Goal: Transaction & Acquisition: Purchase product/service

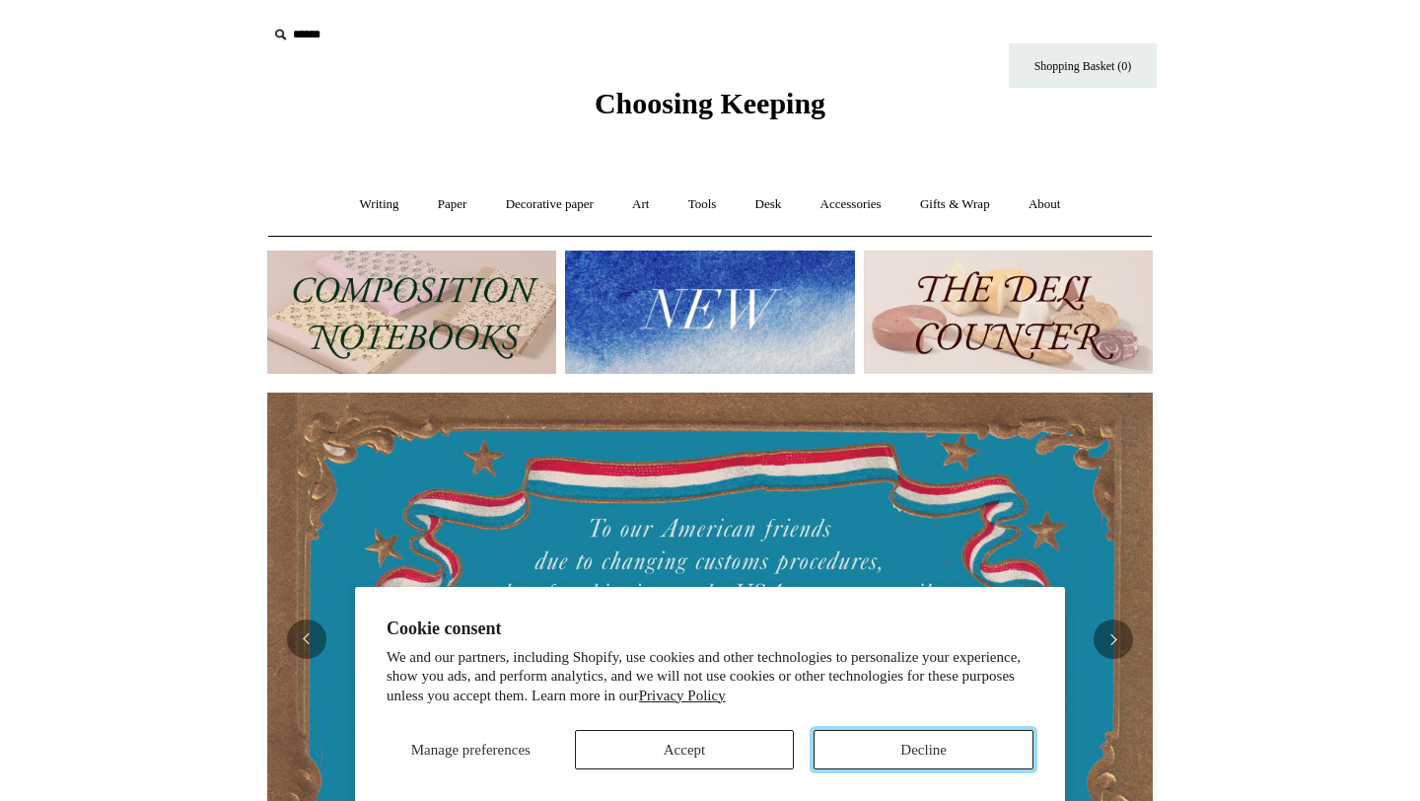
click at [904, 745] on button "Decline" at bounding box center [923, 749] width 220 height 39
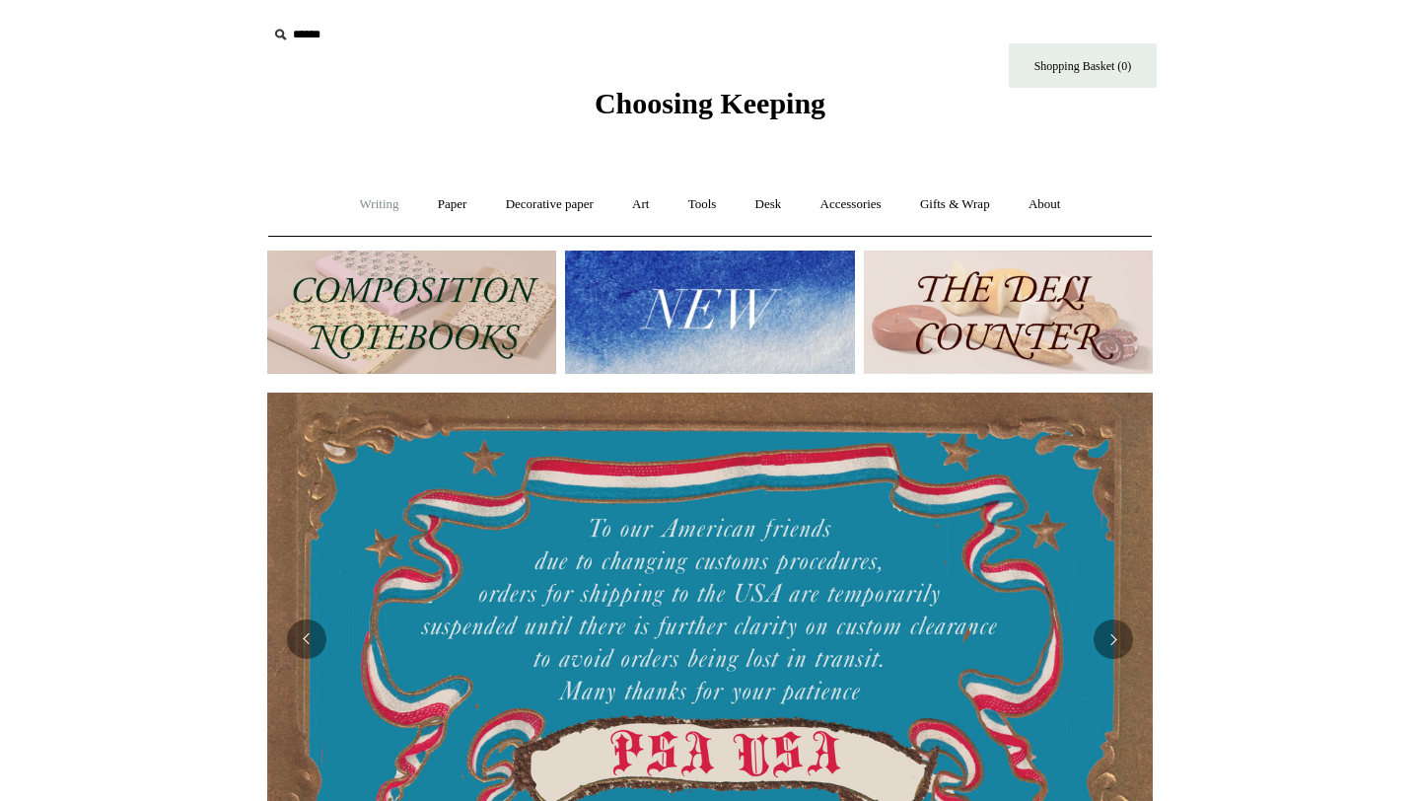
click at [375, 211] on link "Writing +" at bounding box center [379, 204] width 75 height 52
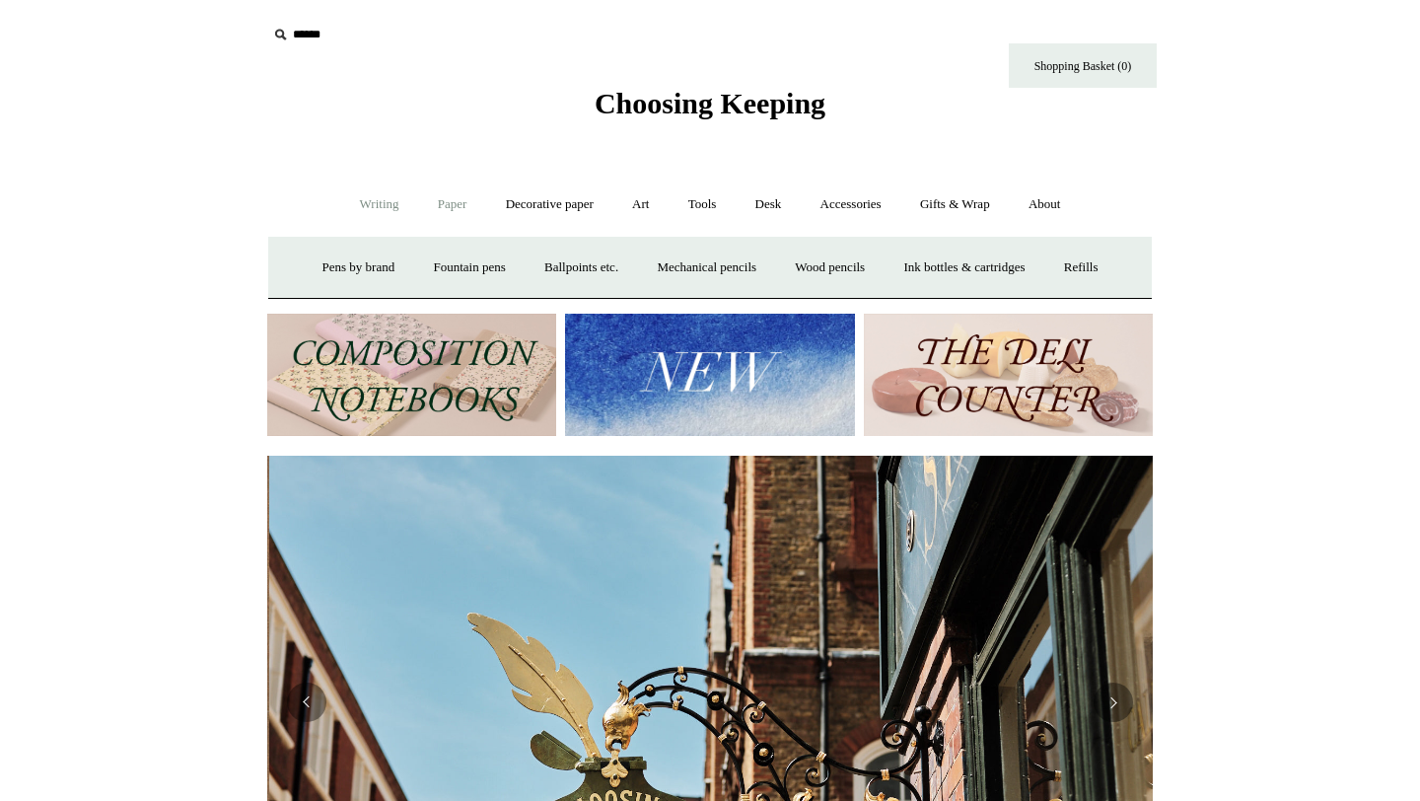
scroll to position [0, 885]
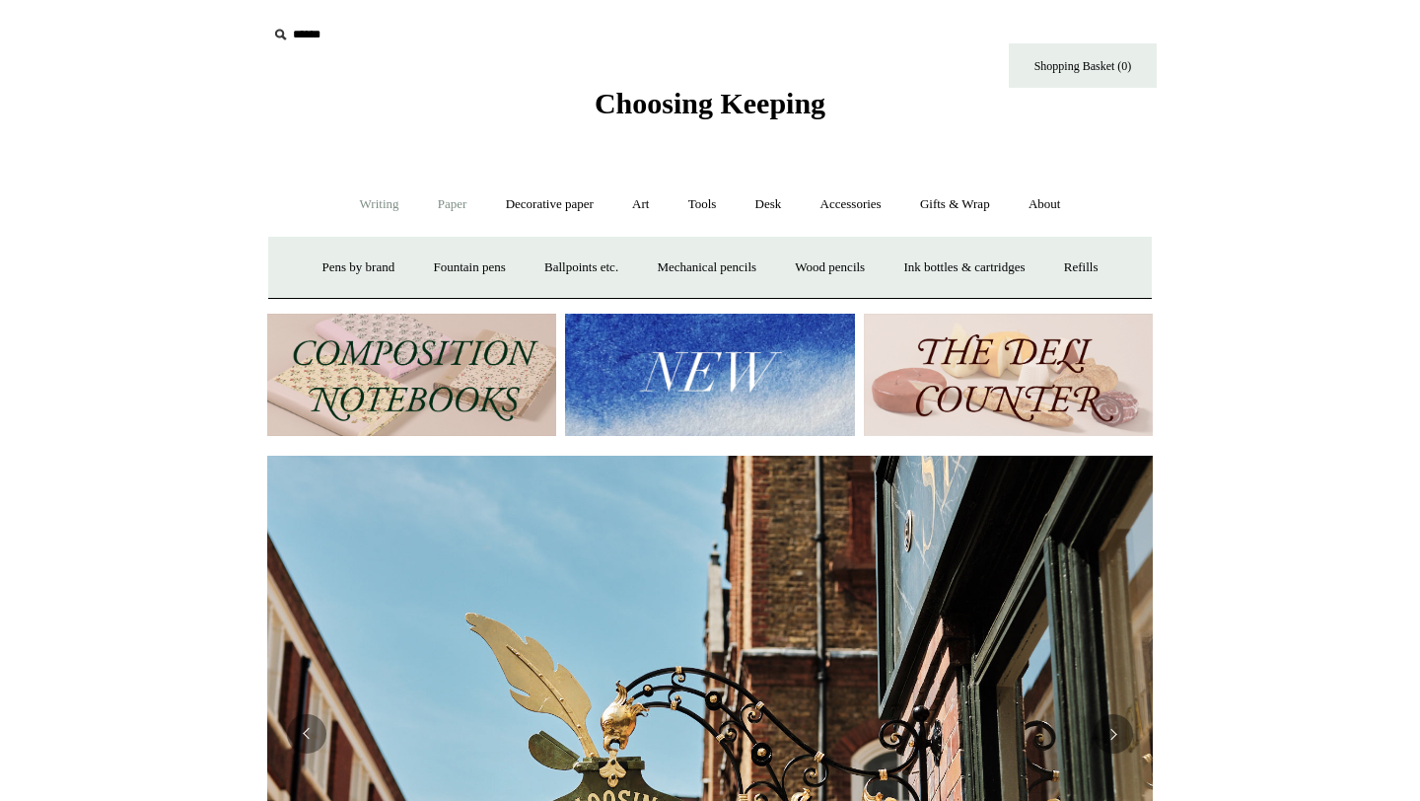
click at [442, 206] on link "Paper +" at bounding box center [452, 204] width 65 height 52
click at [429, 268] on link "Notebooks +" at bounding box center [433, 268] width 91 height 52
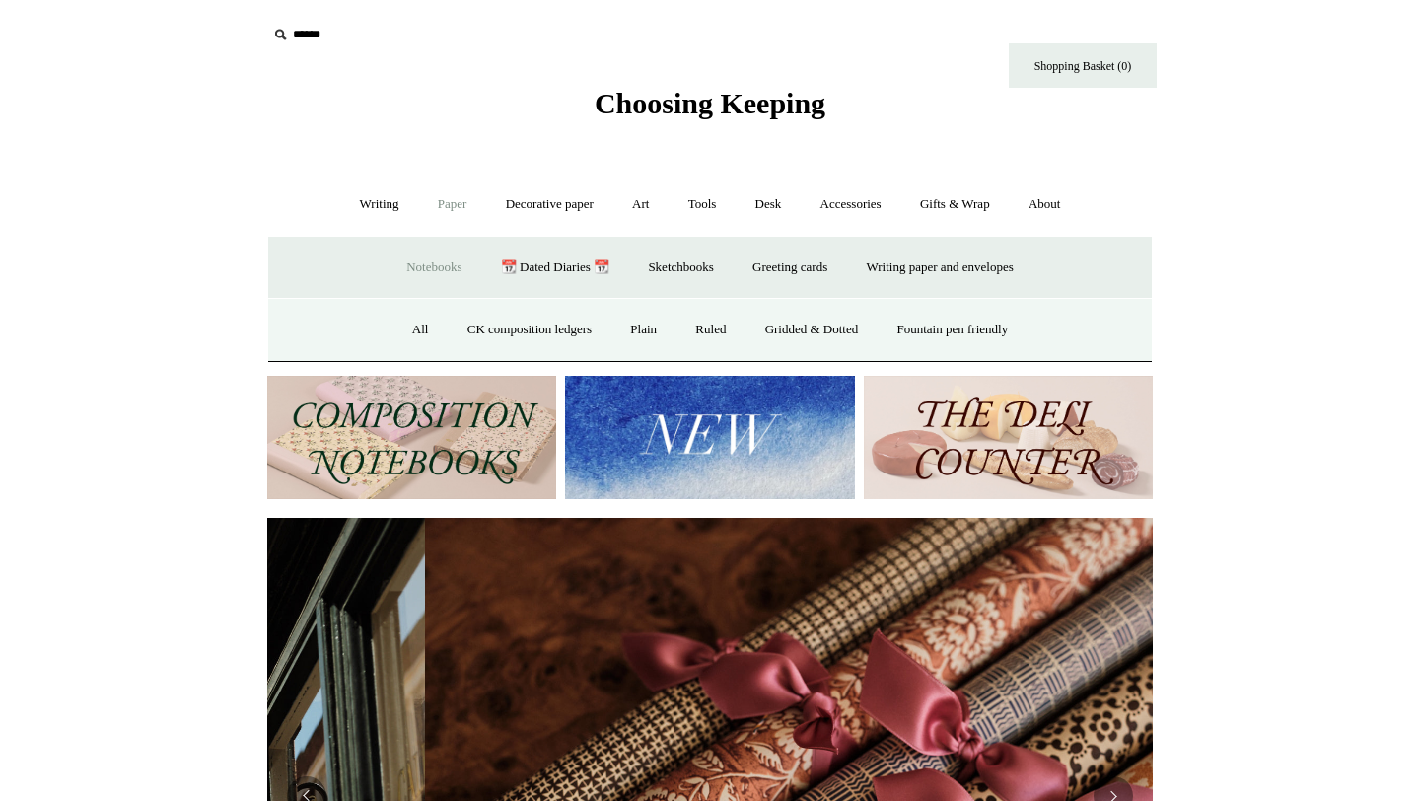
scroll to position [0, 1771]
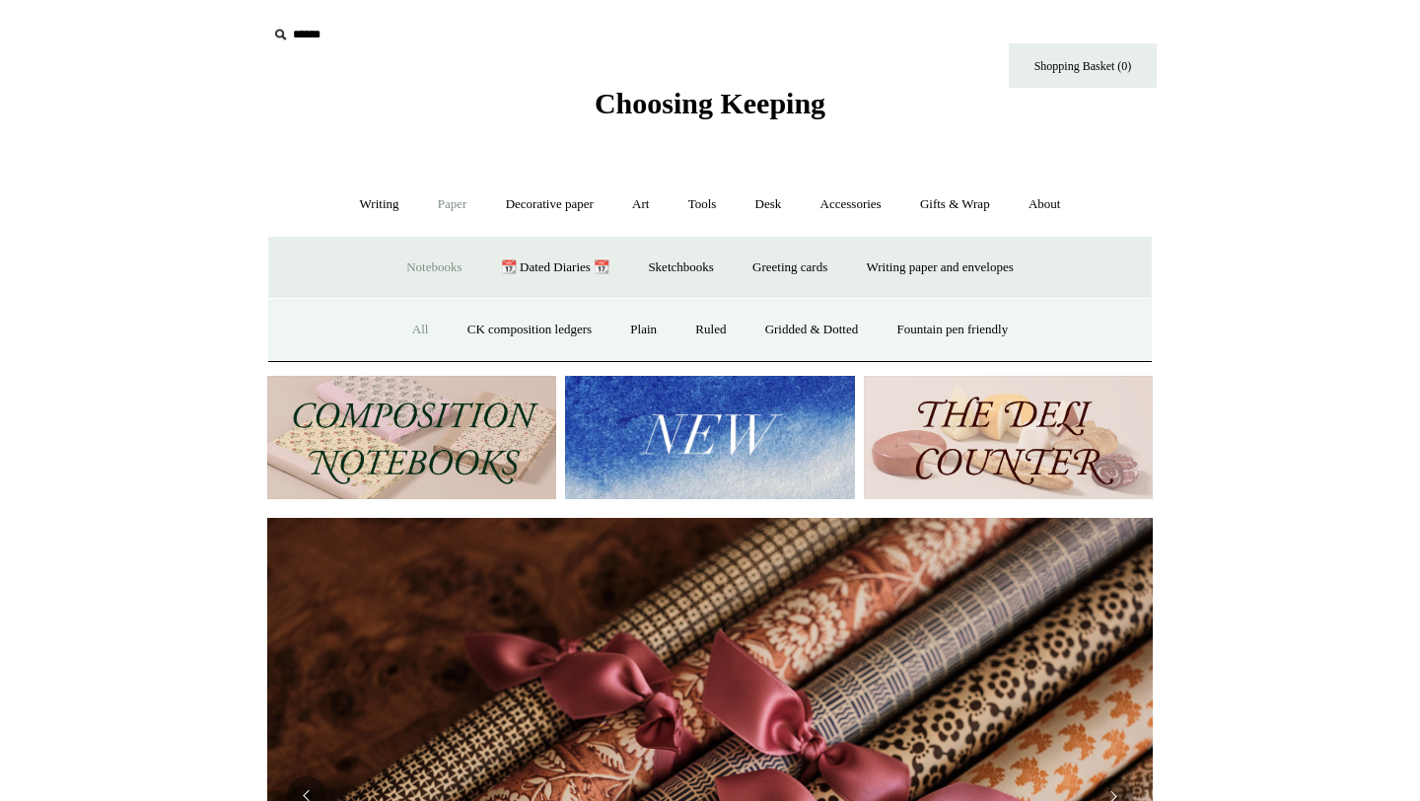
click at [399, 333] on link "All" at bounding box center [420, 330] width 52 height 52
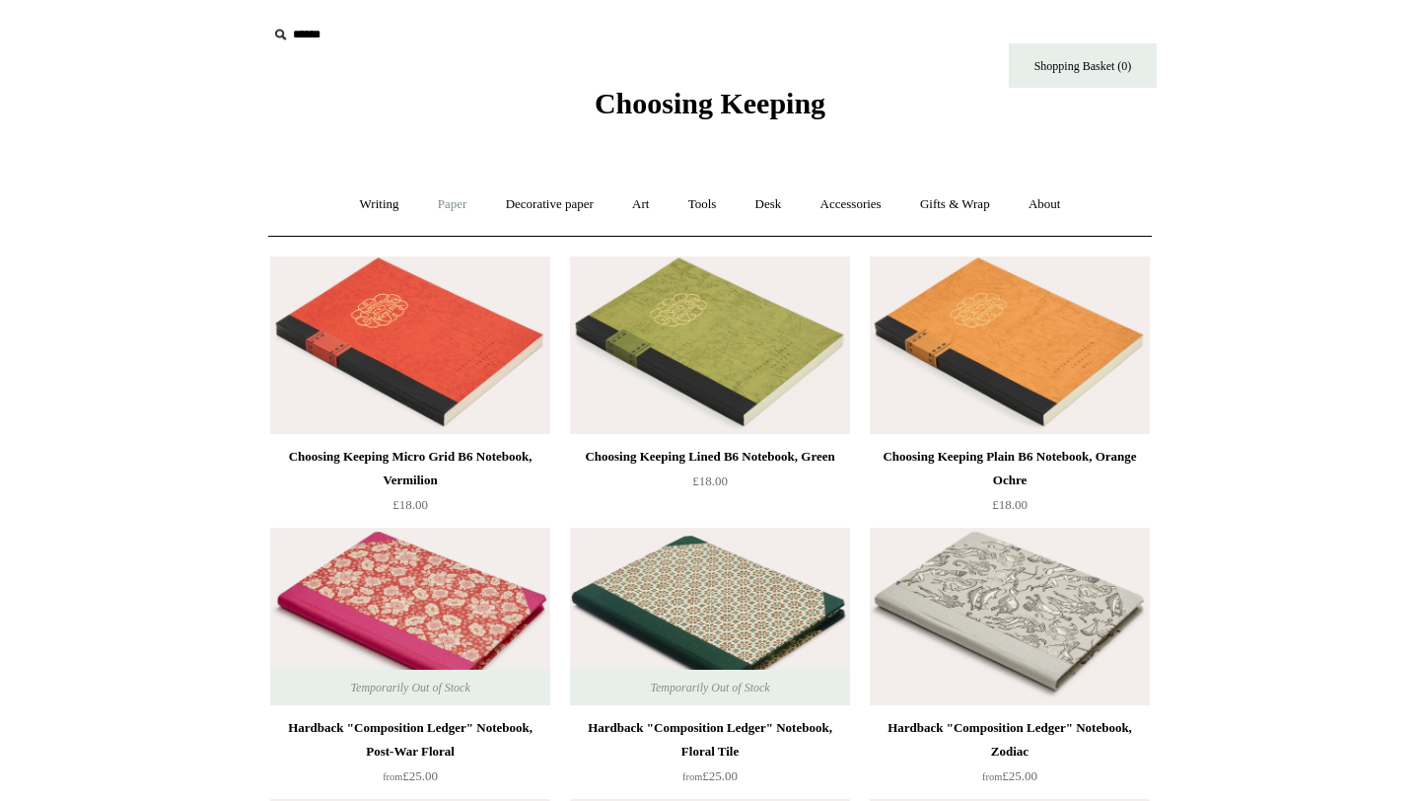
click at [443, 197] on link "Paper +" at bounding box center [452, 204] width 65 height 52
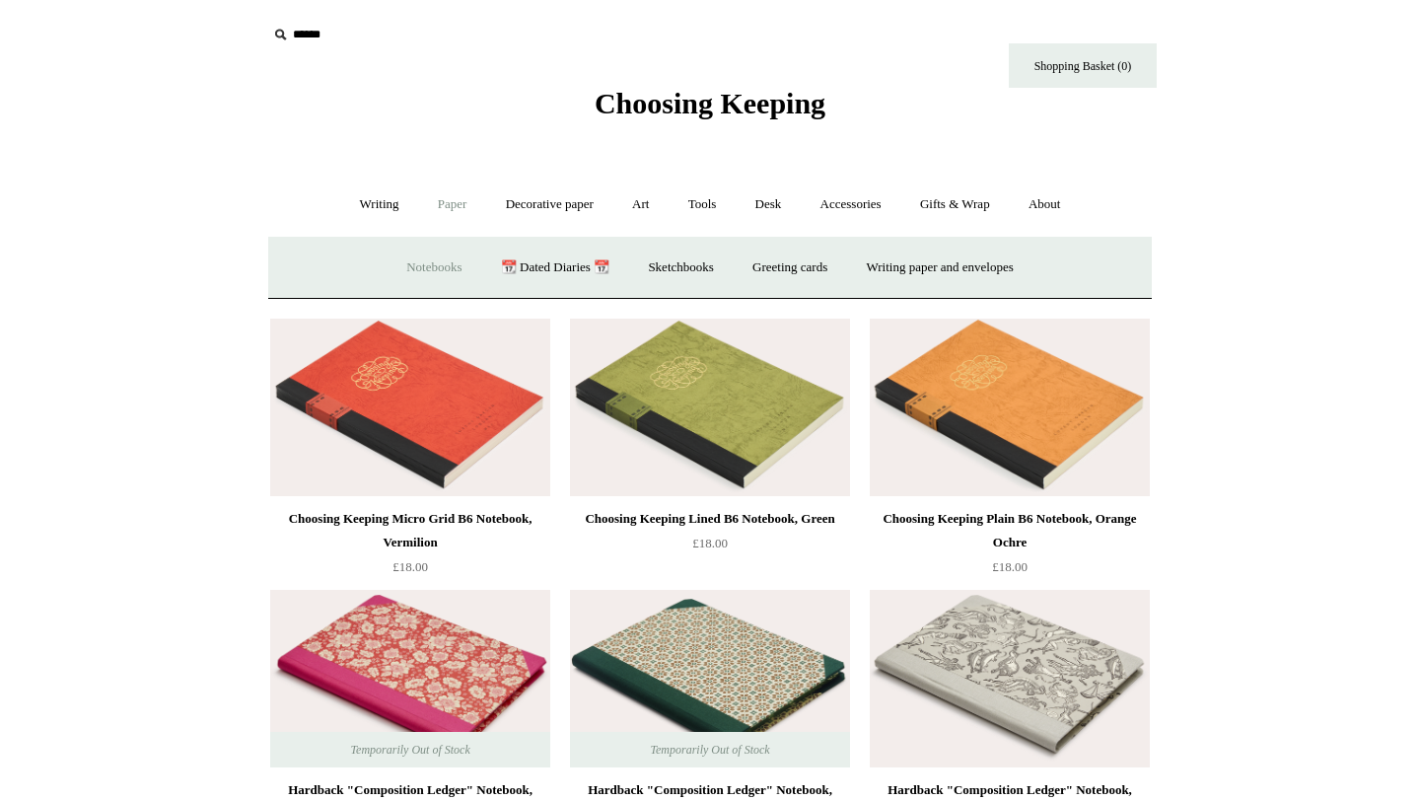
click at [432, 268] on link "Notebooks +" at bounding box center [433, 268] width 91 height 52
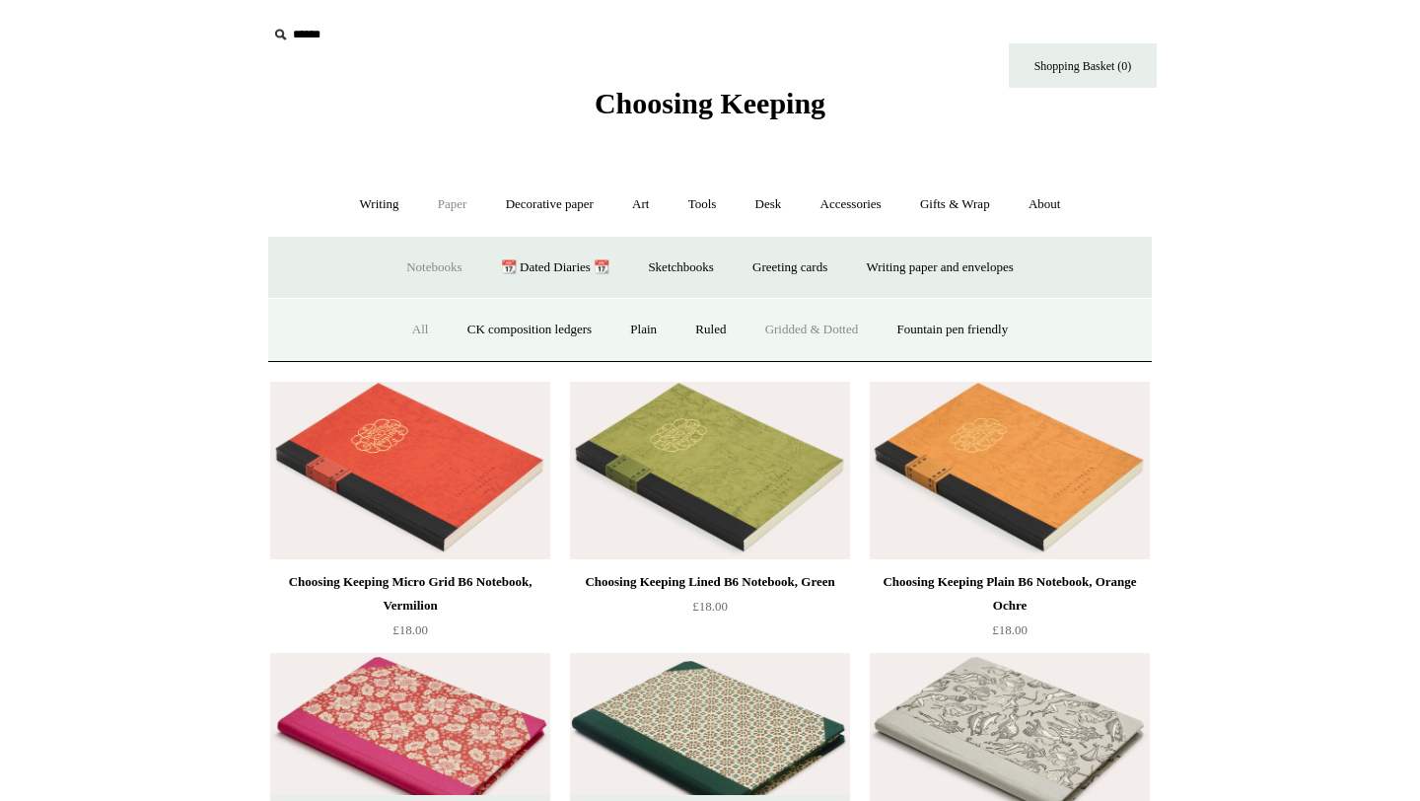
click at [836, 324] on link "Gridded & Dotted" at bounding box center [811, 330] width 129 height 52
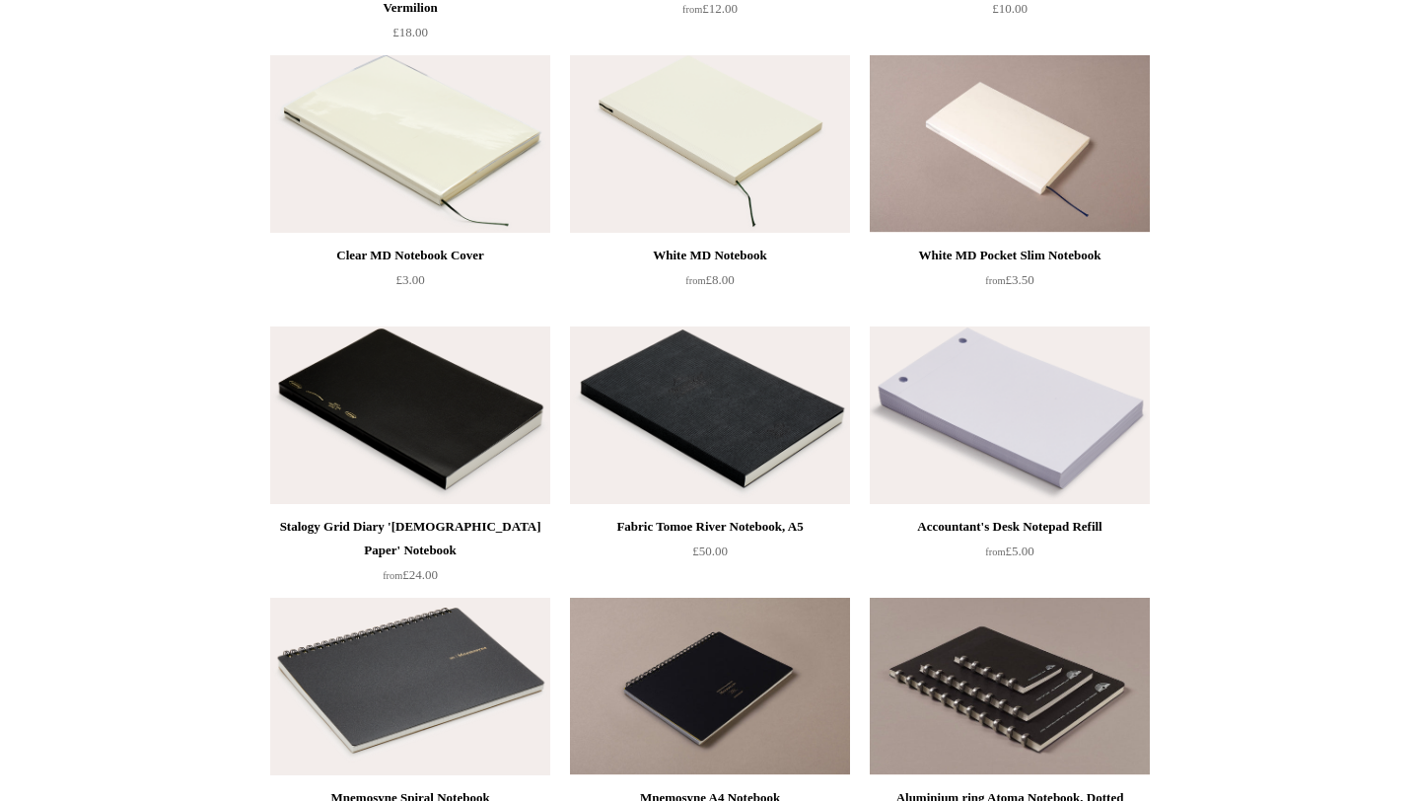
scroll to position [468, 0]
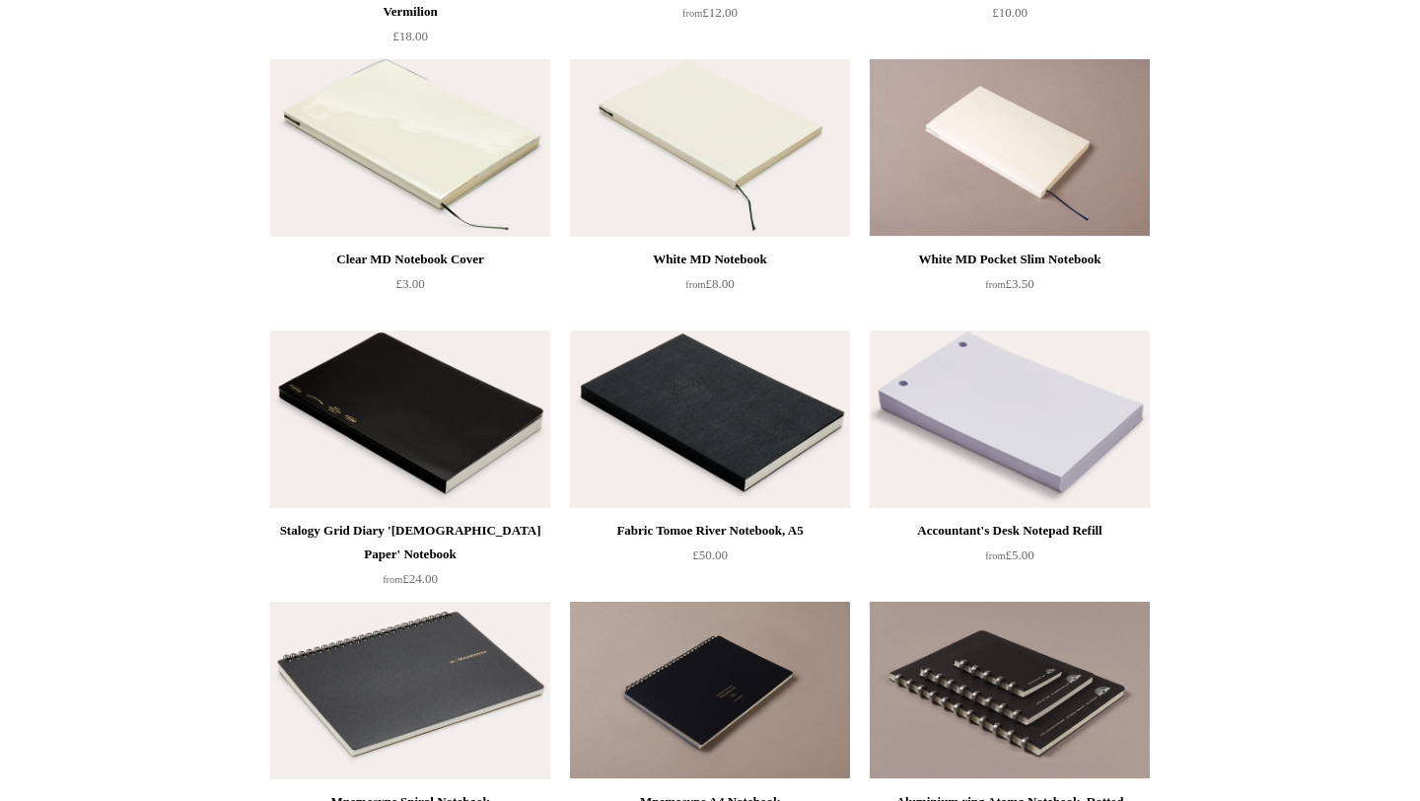
click at [734, 174] on img at bounding box center [710, 147] width 280 height 177
